Goal: Task Accomplishment & Management: Manage account settings

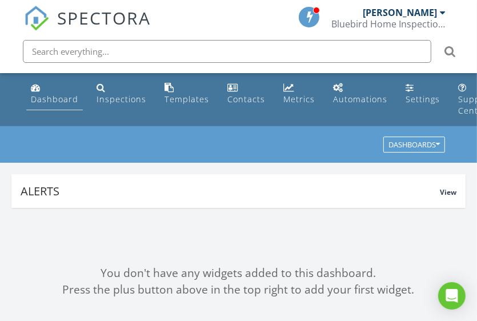
click at [69, 78] on link "Dashboard" at bounding box center [54, 94] width 57 height 33
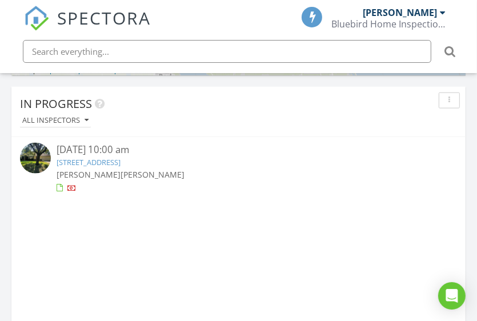
scroll to position [5, 5]
click at [161, 143] on div "08/27/25 10:00 am" at bounding box center [239, 150] width 364 height 14
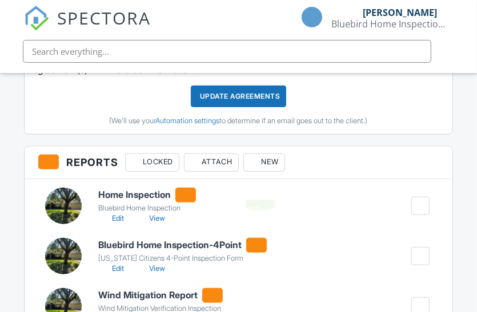
scroll to position [402, 0]
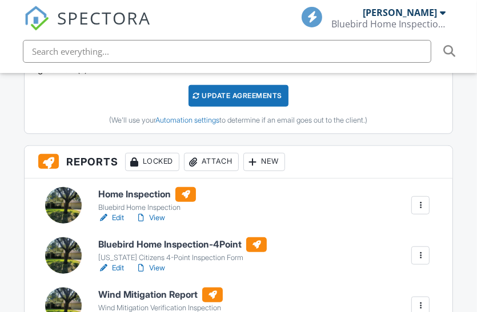
click at [138, 187] on h6 "Home Inspection" at bounding box center [147, 194] width 98 height 15
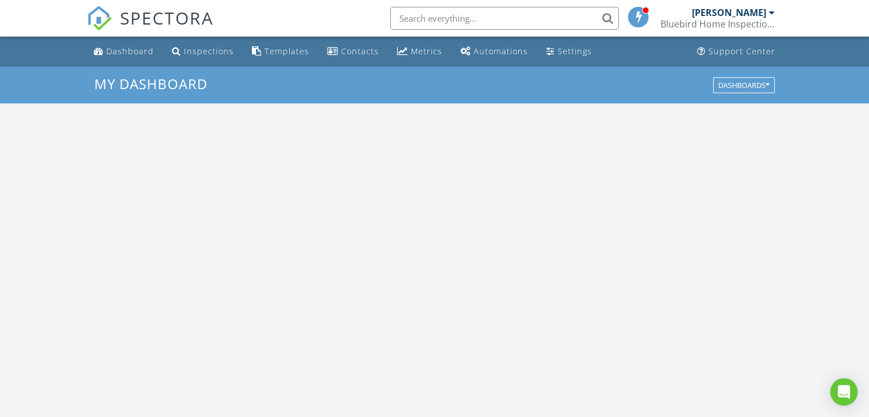
scroll to position [1057, 886]
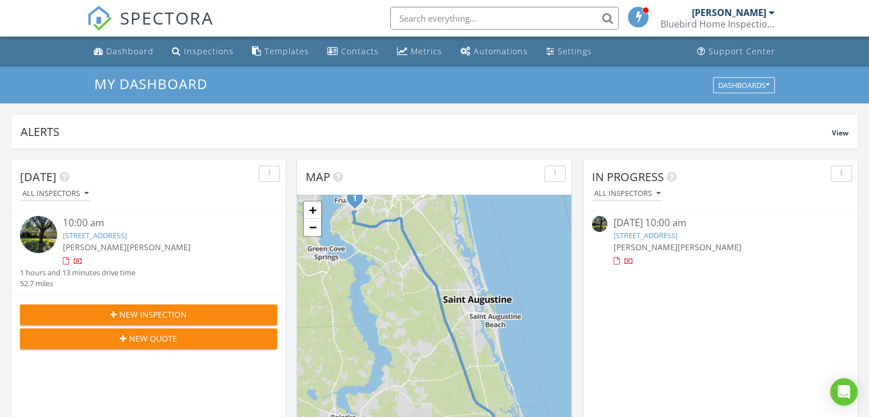
click at [234, 226] on div "10:00 am" at bounding box center [159, 223] width 193 height 14
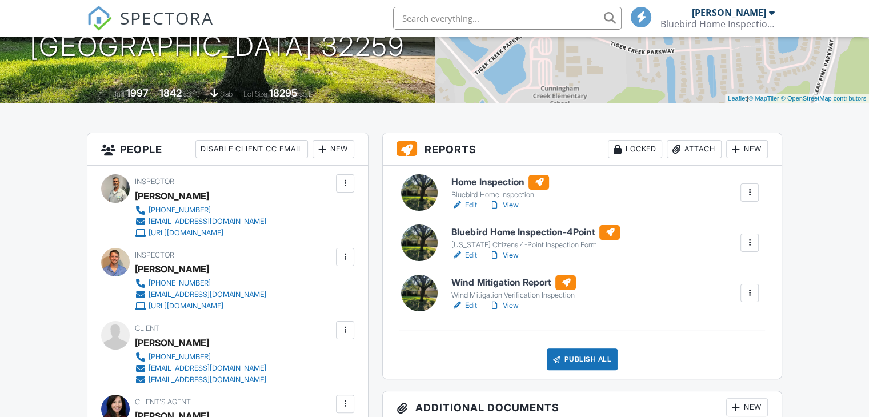
scroll to position [202, 0]
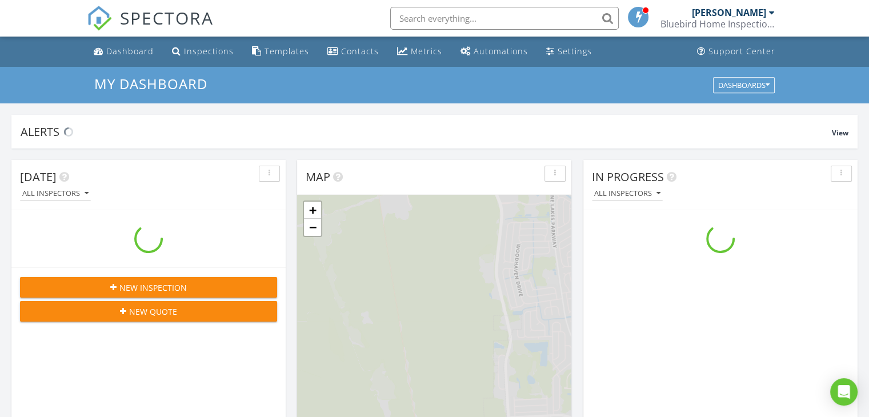
scroll to position [1057, 886]
